Goal: Task Accomplishment & Management: Complete application form

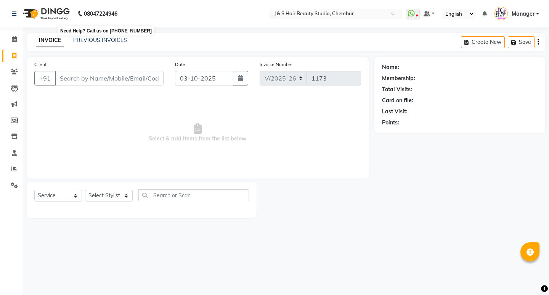
select select "143"
select select "service"
click at [119, 193] on select "Select Stylist Manager [PERSON_NAME] No Preference 1 poonam [PERSON_NAME] Sheet…" at bounding box center [109, 196] width 48 height 12
select select "4180"
click at [85, 190] on select "Select Stylist Manager [PERSON_NAME] No Preference 1 poonam [PERSON_NAME] Sheet…" at bounding box center [109, 196] width 48 height 12
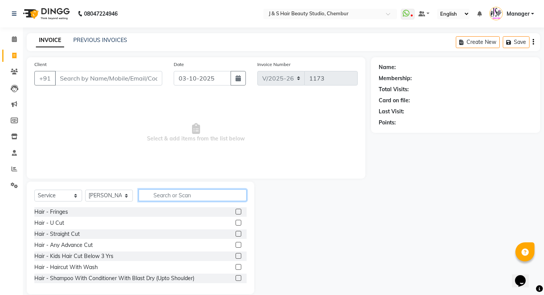
click at [164, 196] on input "text" at bounding box center [193, 195] width 108 height 12
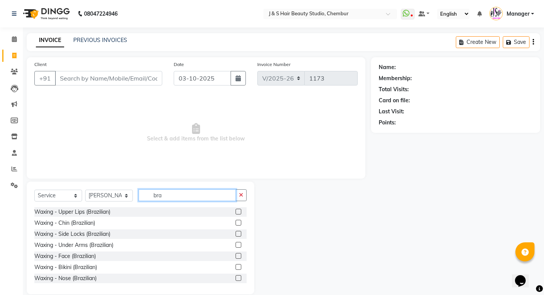
type input "bra"
click at [235, 210] on label at bounding box center [238, 212] width 6 height 6
click at [235, 210] on input "checkbox" at bounding box center [237, 211] width 5 height 5
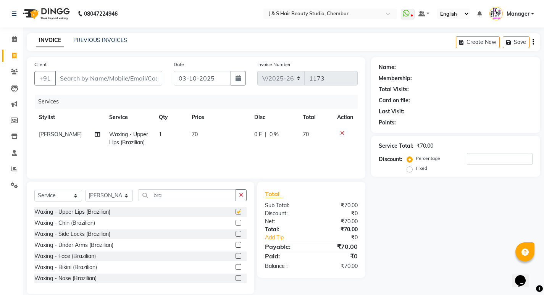
checkbox input "false"
click at [235, 222] on label at bounding box center [238, 223] width 6 height 6
click at [235, 222] on input "checkbox" at bounding box center [237, 223] width 5 height 5
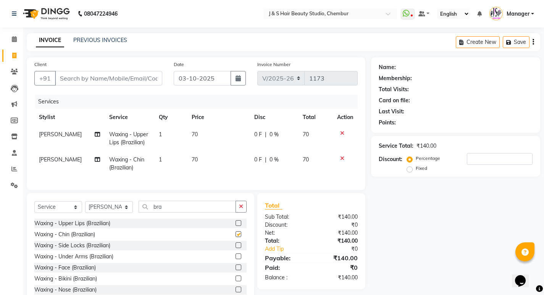
checkbox input "false"
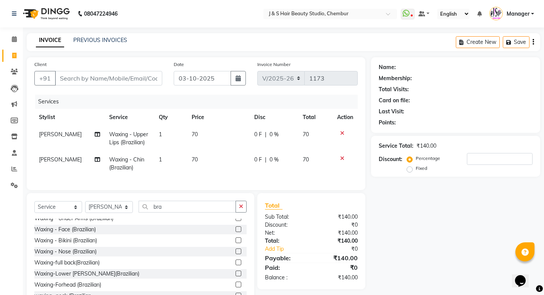
click at [235, 276] on label at bounding box center [238, 274] width 6 height 6
click at [235, 276] on input "checkbox" at bounding box center [237, 273] width 5 height 5
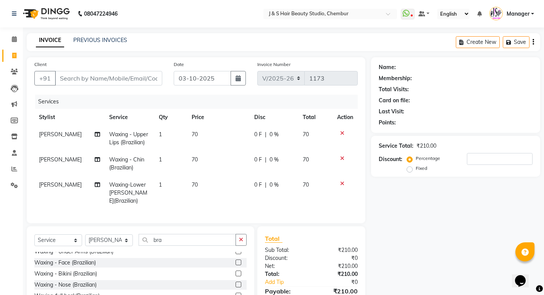
checkbox input "false"
click at [243, 237] on icon "button" at bounding box center [241, 239] width 4 height 5
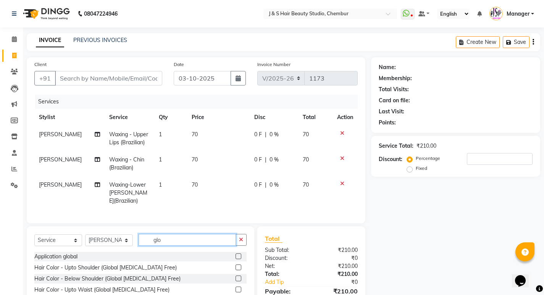
type input "glo"
click at [235, 266] on label at bounding box center [238, 267] width 6 height 6
click at [235, 266] on input "checkbox" at bounding box center [237, 267] width 5 height 5
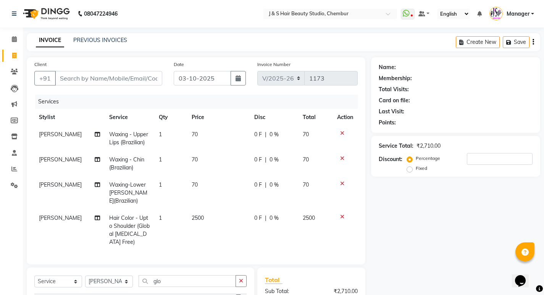
checkbox input "false"
click at [117, 76] on input "Client" at bounding box center [108, 78] width 107 height 14
type input "7"
type input "0"
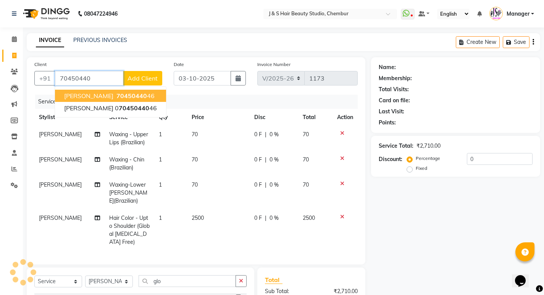
click at [116, 94] on span "70450440" at bounding box center [131, 96] width 31 height 8
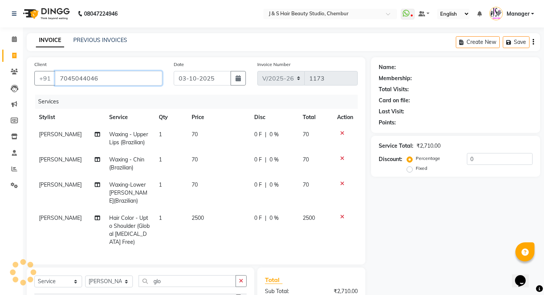
type input "7045044046"
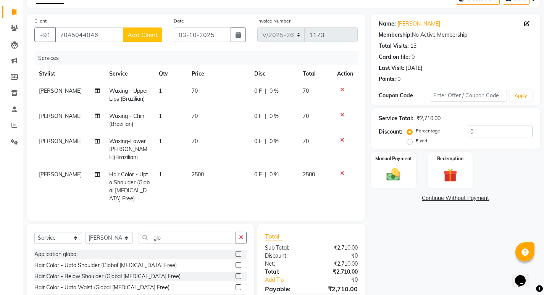
scroll to position [94, 0]
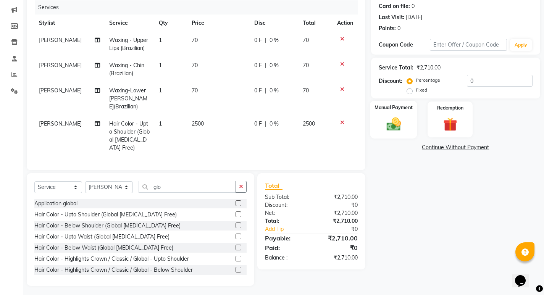
click at [389, 121] on img at bounding box center [393, 124] width 23 height 16
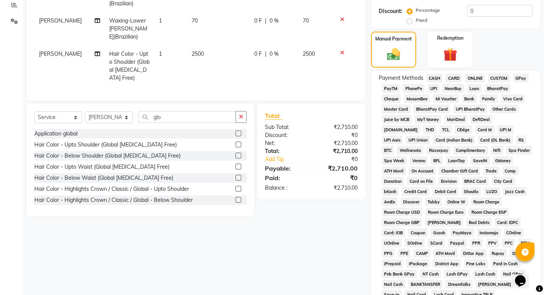
scroll to position [171, 0]
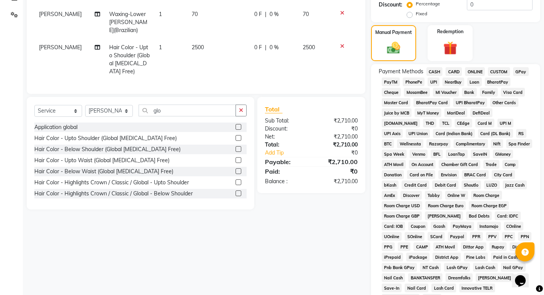
click at [518, 71] on span "GPay" at bounding box center [521, 71] width 16 height 9
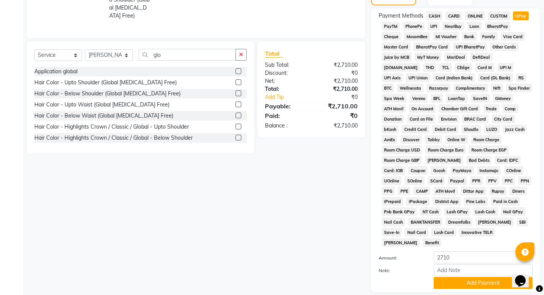
scroll to position [269, 0]
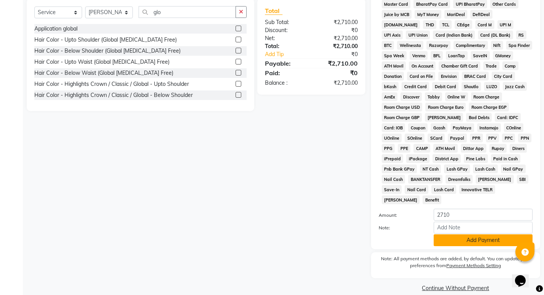
click at [466, 234] on button "Add Payment" at bounding box center [482, 240] width 99 height 12
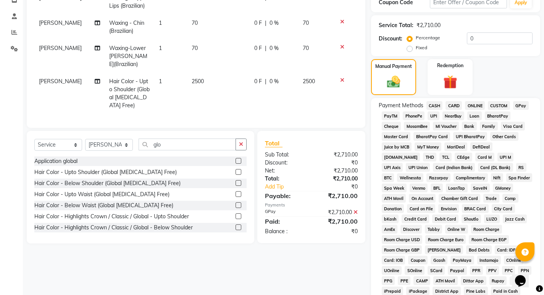
scroll to position [267, 0]
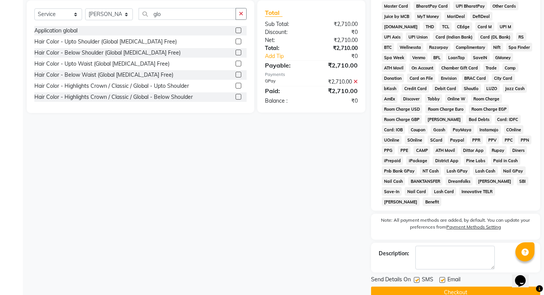
click at [450, 287] on button "Checkout" at bounding box center [455, 293] width 169 height 12
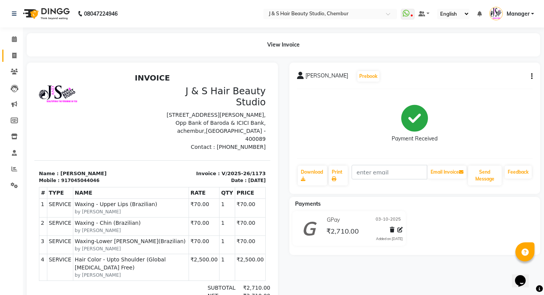
click at [11, 56] on span at bounding box center [14, 56] width 13 height 9
select select "143"
select select "service"
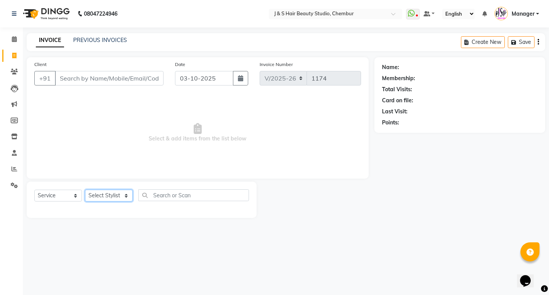
click at [106, 195] on select "Select Stylist Manager [PERSON_NAME] No Preference 1 poonam [PERSON_NAME] Sheet…" at bounding box center [109, 196] width 48 height 12
select select "4180"
click at [85, 190] on select "Select Stylist Manager [PERSON_NAME] No Preference 1 poonam [PERSON_NAME] Sheet…" at bounding box center [109, 196] width 48 height 12
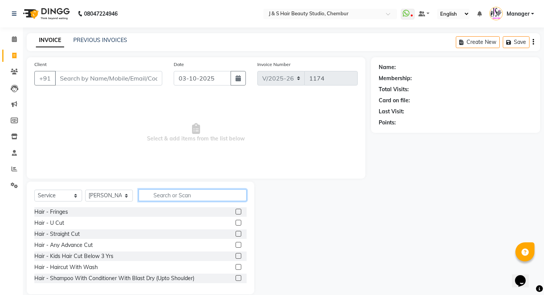
click at [170, 193] on input "text" at bounding box center [193, 195] width 108 height 12
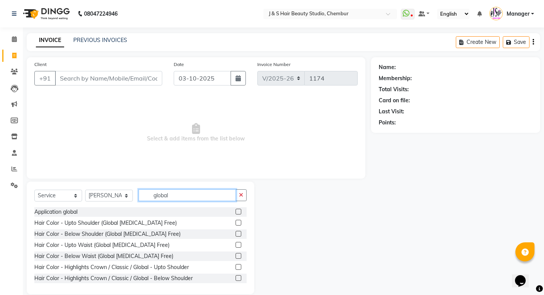
type input "global"
click at [235, 233] on label at bounding box center [238, 234] width 6 height 6
click at [235, 233] on input "checkbox" at bounding box center [237, 234] width 5 height 5
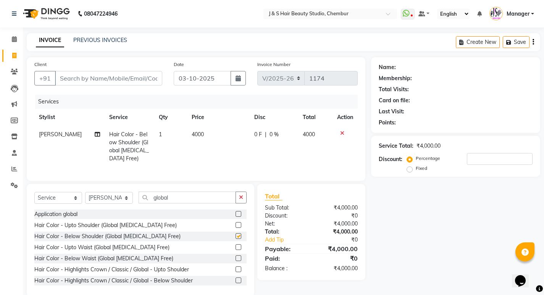
checkbox input "false"
click at [243, 200] on icon "button" at bounding box center [241, 197] width 4 height 5
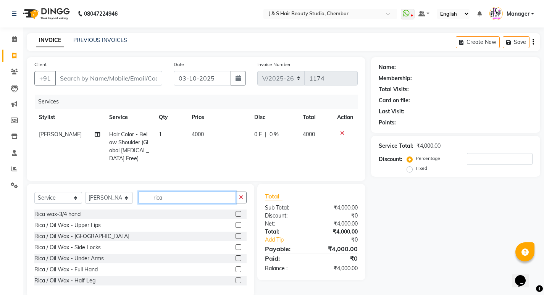
type input "rica"
click at [235, 217] on label at bounding box center [238, 214] width 6 height 6
click at [235, 217] on input "checkbox" at bounding box center [237, 214] width 5 height 5
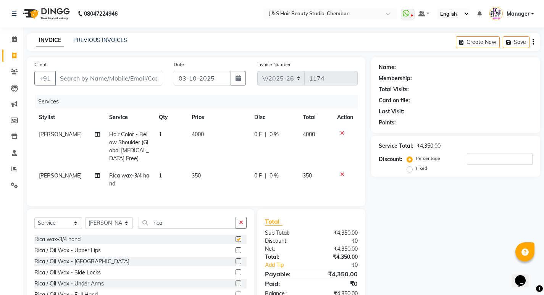
checkbox input "false"
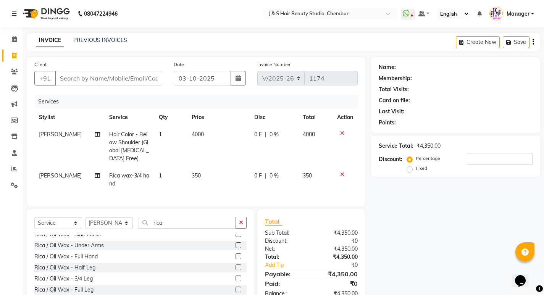
click at [235, 270] on label at bounding box center [238, 267] width 6 height 6
click at [235, 270] on input "checkbox" at bounding box center [237, 267] width 5 height 5
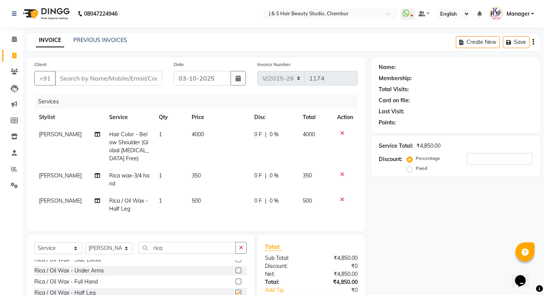
checkbox input "false"
click at [245, 253] on button "button" at bounding box center [240, 248] width 11 height 12
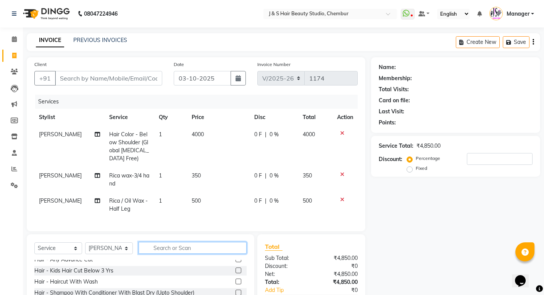
type input "b"
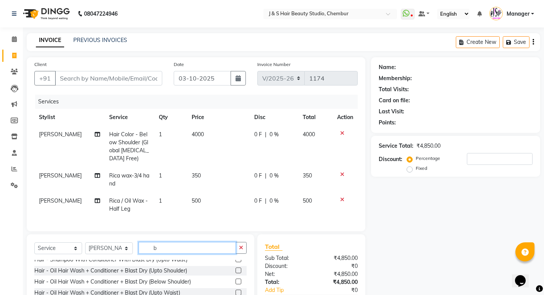
scroll to position [0, 0]
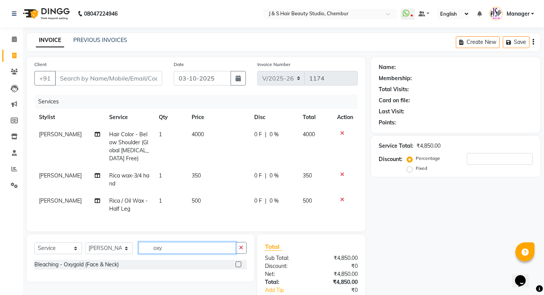
type input "oxy"
click at [238, 267] on label at bounding box center [238, 264] width 6 height 6
click at [238, 267] on input "checkbox" at bounding box center [237, 264] width 5 height 5
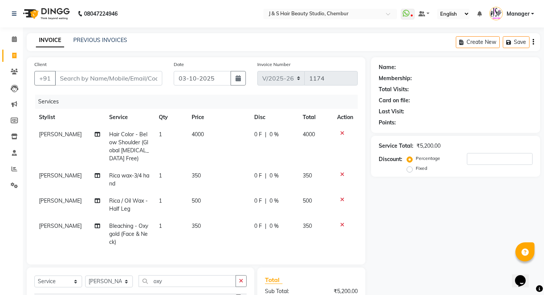
checkbox input "false"
click at [203, 287] on input "oxy" at bounding box center [187, 281] width 97 height 12
type input "o"
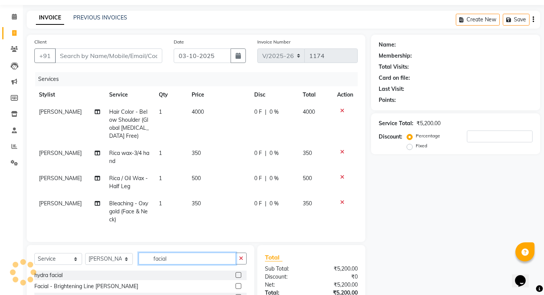
scroll to position [102, 0]
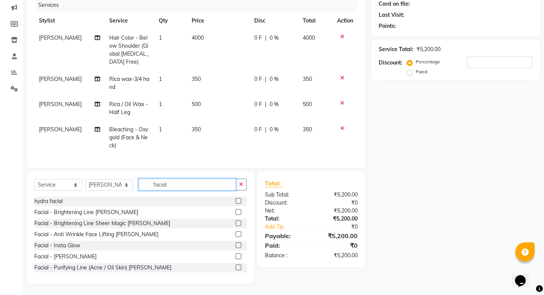
type input "facial"
click at [235, 211] on label at bounding box center [238, 212] width 6 height 6
click at [235, 211] on input "checkbox" at bounding box center [237, 212] width 5 height 5
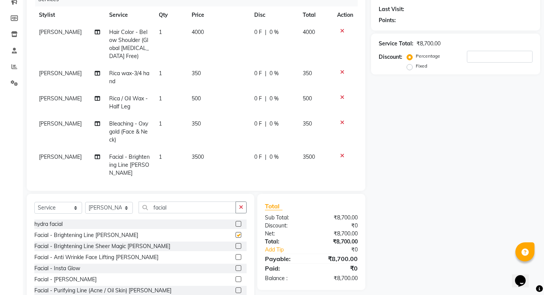
checkbox input "false"
click at [242, 203] on button "button" at bounding box center [240, 207] width 11 height 12
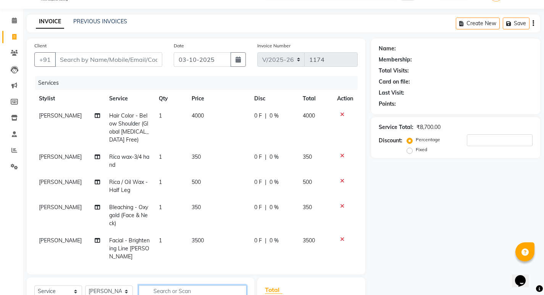
scroll to position [0, 0]
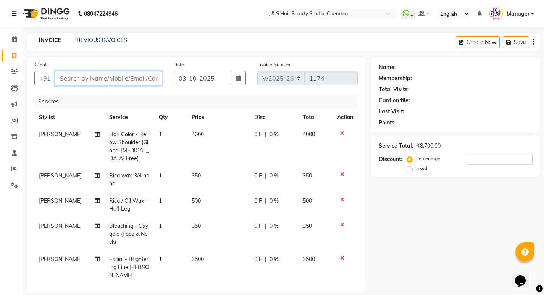
click at [89, 78] on input "Client" at bounding box center [108, 78] width 107 height 14
type input "s"
type input "0"
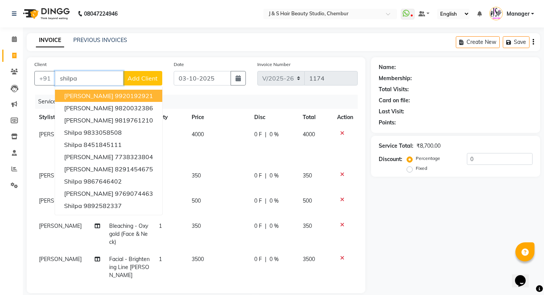
click at [99, 94] on button "[PERSON_NAME] 9920192921" at bounding box center [108, 96] width 107 height 12
type input "9920192921"
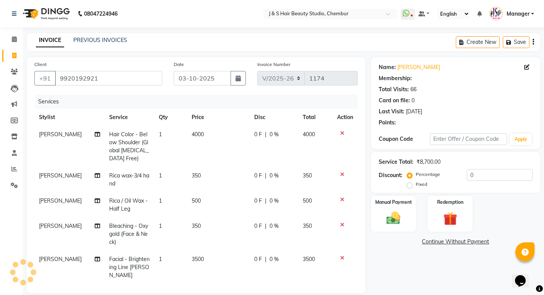
type input "20"
select select "1: Object"
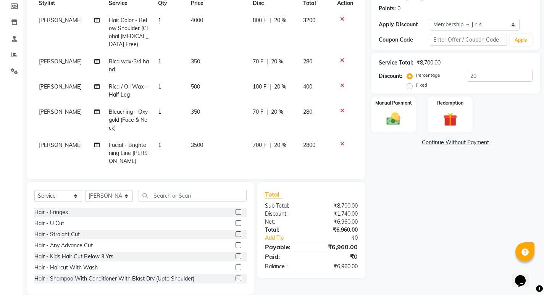
scroll to position [125, 0]
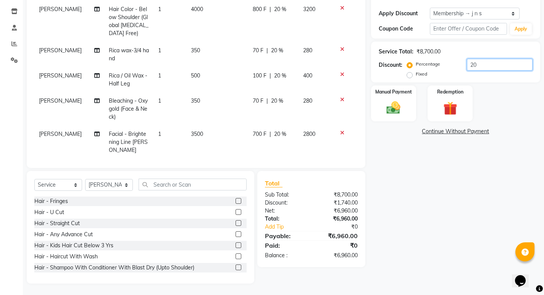
click at [484, 61] on input "20" at bounding box center [500, 65] width 66 height 12
type input "2"
type input "1"
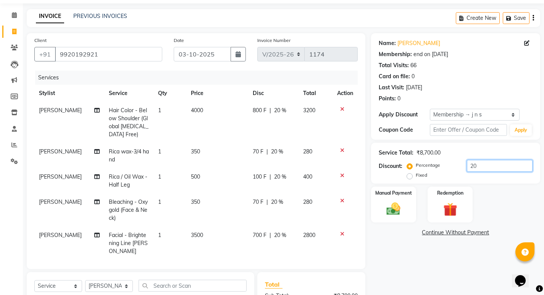
scroll to position [0, 0]
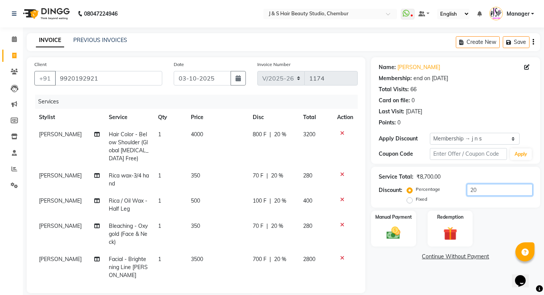
type input "2"
type input "15"
click at [490, 237] on div "Manual Payment Redemption" at bounding box center [455, 229] width 180 height 36
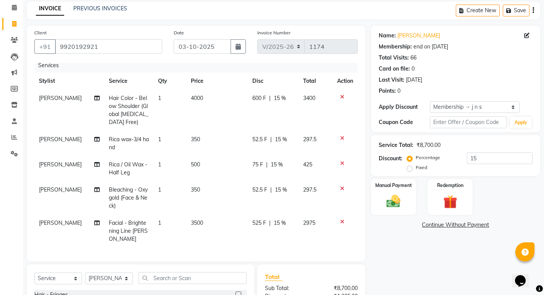
scroll to position [125, 0]
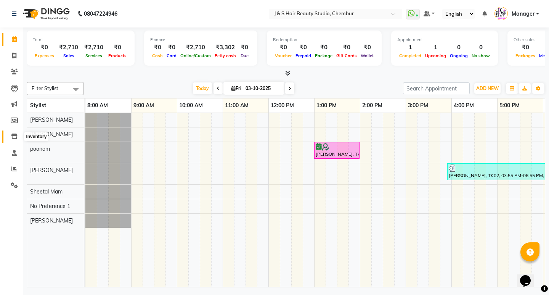
click at [15, 136] on icon at bounding box center [14, 137] width 6 height 6
select select
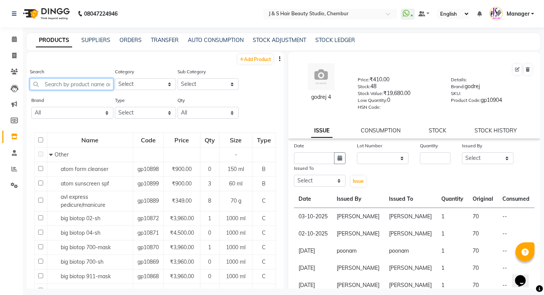
click at [81, 82] on input "text" at bounding box center [72, 84] width 84 height 12
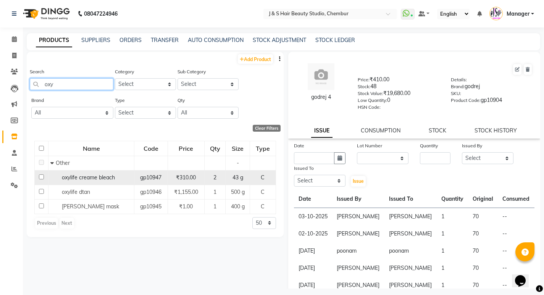
type input "oxy"
click at [111, 180] on span "oxylife creame bleach" at bounding box center [88, 177] width 53 height 7
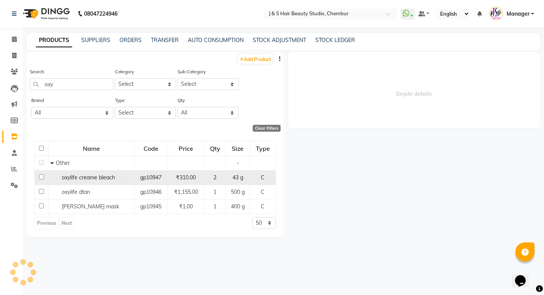
select select
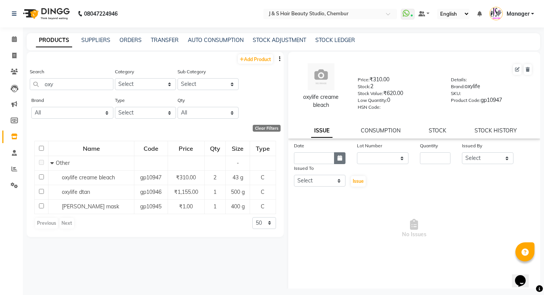
click at [340, 153] on button "button" at bounding box center [339, 158] width 11 height 12
select select "10"
select select "2025"
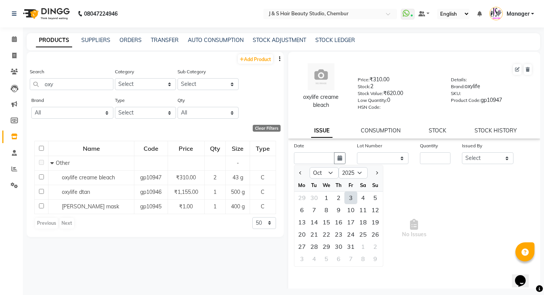
click at [351, 196] on div "3" at bounding box center [351, 198] width 12 height 12
type input "03-10-2025"
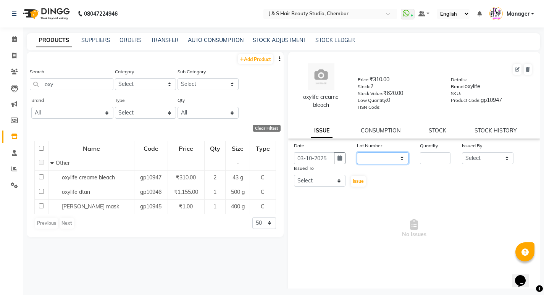
click at [393, 155] on select "None" at bounding box center [383, 158] width 52 height 12
select select "0: null"
click at [357, 152] on select "None" at bounding box center [383, 158] width 52 height 12
click at [431, 153] on input "number" at bounding box center [435, 158] width 31 height 12
type input "1"
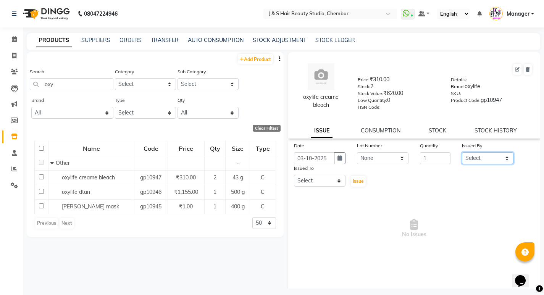
click at [481, 159] on select "Select Manager Neeta Mam No Preference 1 poonam Rupali Sheetal Mam Sushma vidhya" at bounding box center [488, 158] width 52 height 12
select select "4180"
click at [462, 152] on select "Select Manager Neeta Mam No Preference 1 poonam Rupali Sheetal Mam Sushma vidhya" at bounding box center [488, 158] width 52 height 12
click at [338, 177] on select "Select Manager Neeta Mam No Preference 1 poonam Rupali Sheetal Mam Sushma vidhya" at bounding box center [320, 181] width 52 height 12
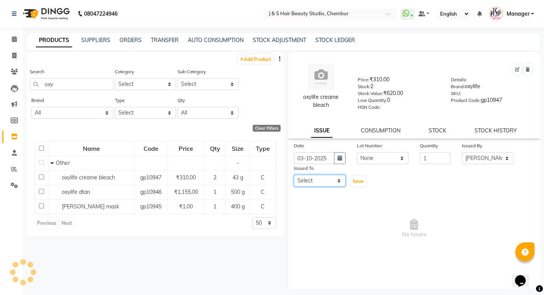
select select "4180"
click at [294, 175] on select "Select Manager Neeta Mam No Preference 1 poonam Rupali Sheetal Mam Sushma vidhya" at bounding box center [320, 181] width 52 height 12
click at [354, 179] on span "Issue" at bounding box center [358, 181] width 11 height 6
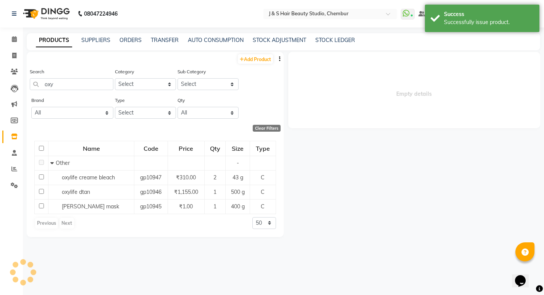
select select
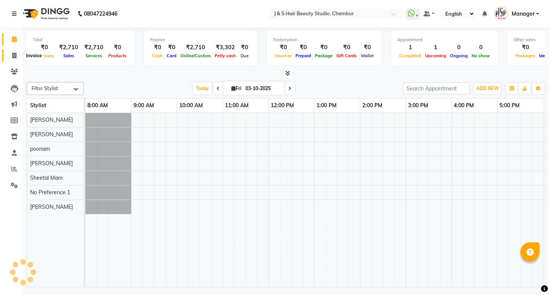
click at [11, 56] on span at bounding box center [14, 56] width 13 height 9
select select "143"
select select "service"
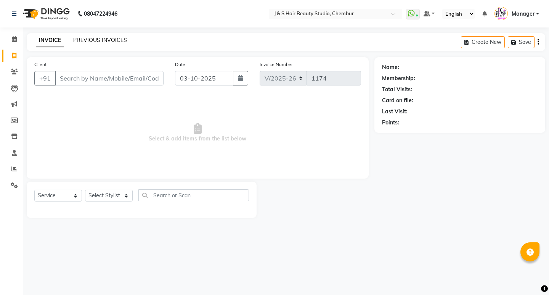
click at [104, 41] on link "PREVIOUS INVOICES" at bounding box center [100, 40] width 54 height 7
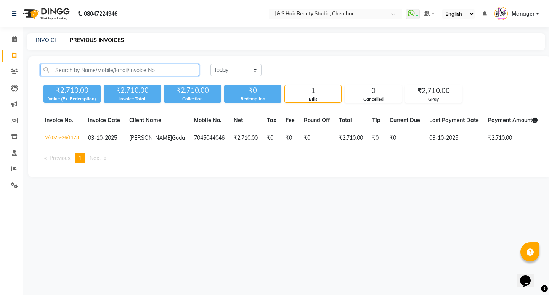
click at [114, 69] on input "text" at bounding box center [119, 70] width 159 height 12
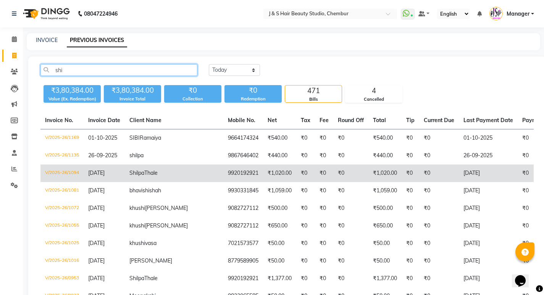
type input "shi"
click at [133, 176] on span "Shilpa" at bounding box center [136, 172] width 15 height 7
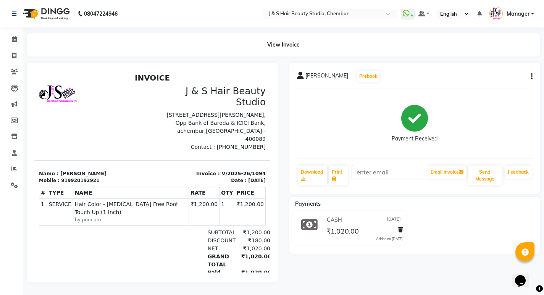
click at [532, 76] on icon "button" at bounding box center [532, 76] width 2 height 0
click at [491, 84] on div "Edit Invoice" at bounding box center [493, 86] width 52 height 10
select select "service"
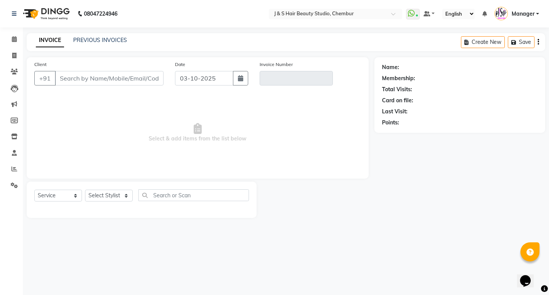
type input "9920192921"
type input "V/2025-26/1094"
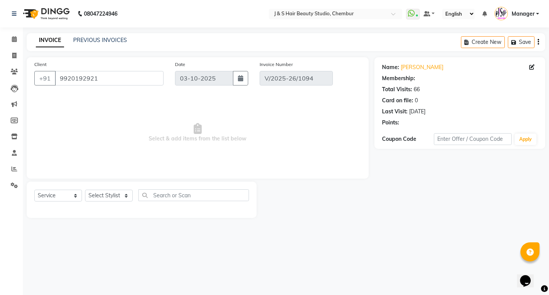
type input "[DATE]"
select select "select"
select select "1: Object"
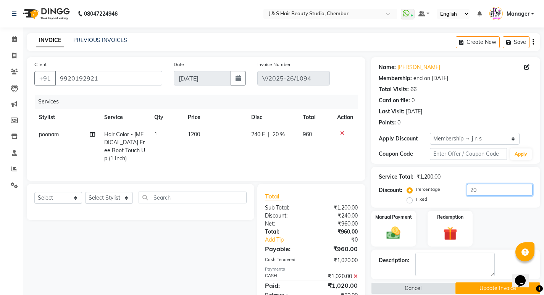
click at [481, 189] on input "20" at bounding box center [500, 190] width 66 height 12
type input "2"
type input "15"
